Goal: Task Accomplishment & Management: Manage account settings

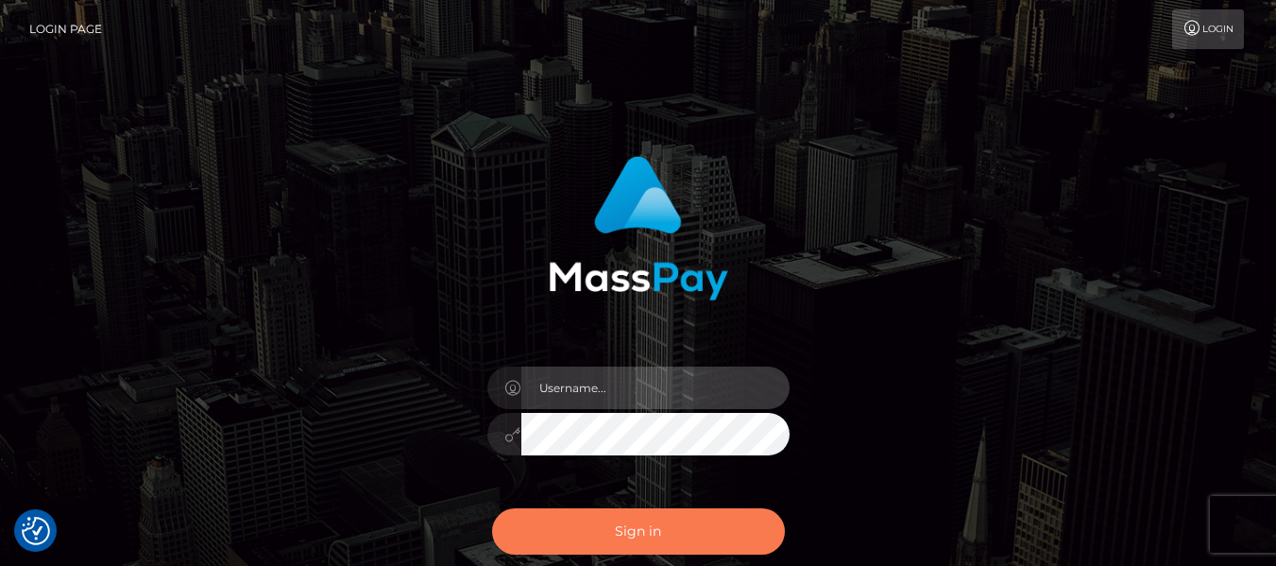
type input "dragon.rush"
click at [611, 525] on button "Sign in" at bounding box center [638, 531] width 293 height 46
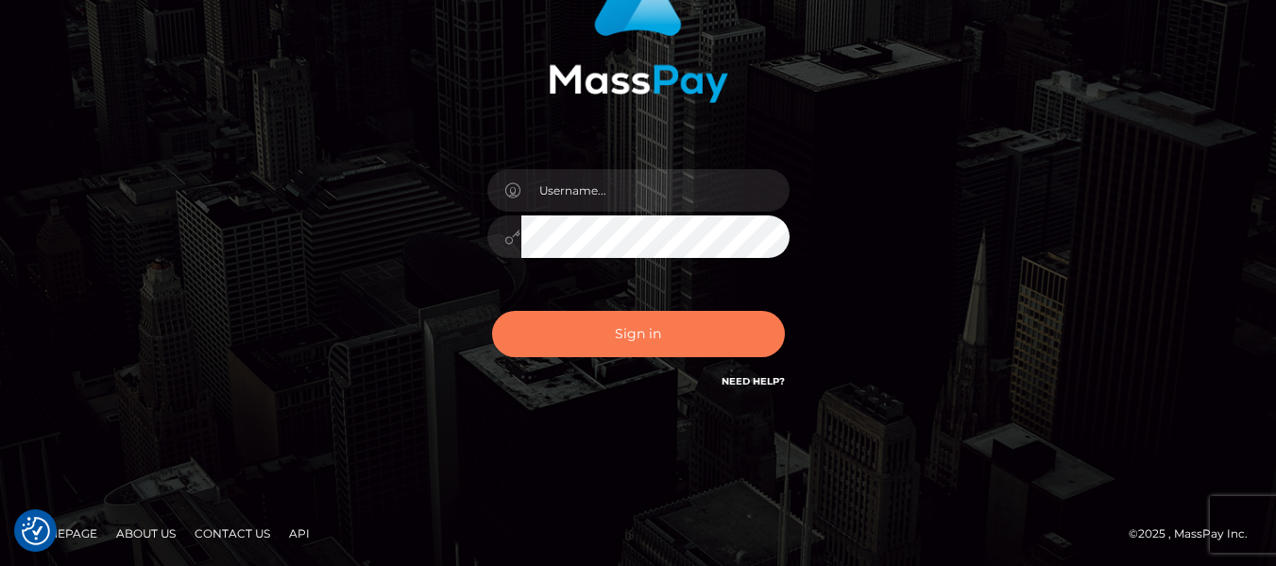
scroll to position [198, 0]
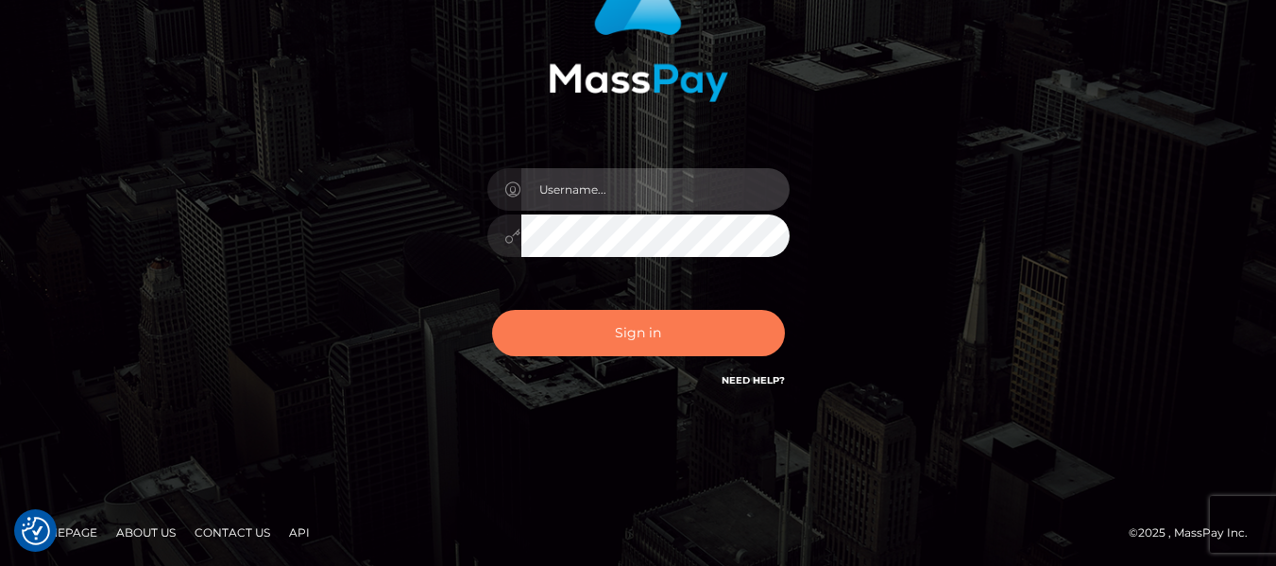
type input "dragon.rush"
click at [645, 333] on button "Sign in" at bounding box center [638, 333] width 293 height 46
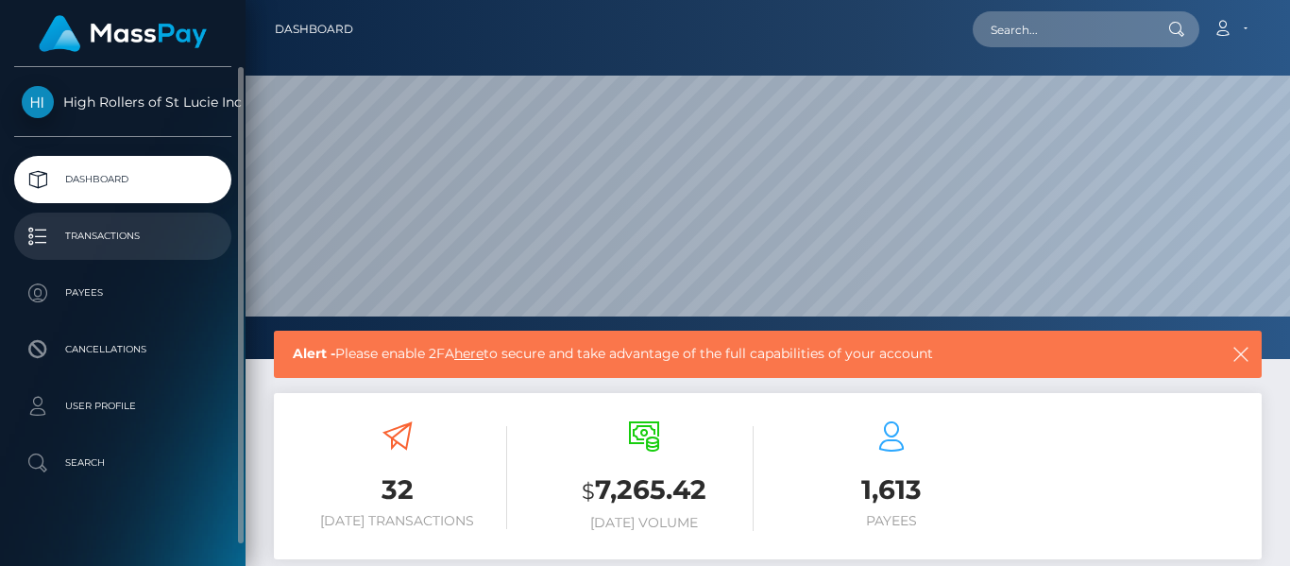
scroll to position [335, 310]
click at [161, 235] on p "Transactions" at bounding box center [123, 236] width 202 height 28
